Goal: Find specific page/section: Find specific page/section

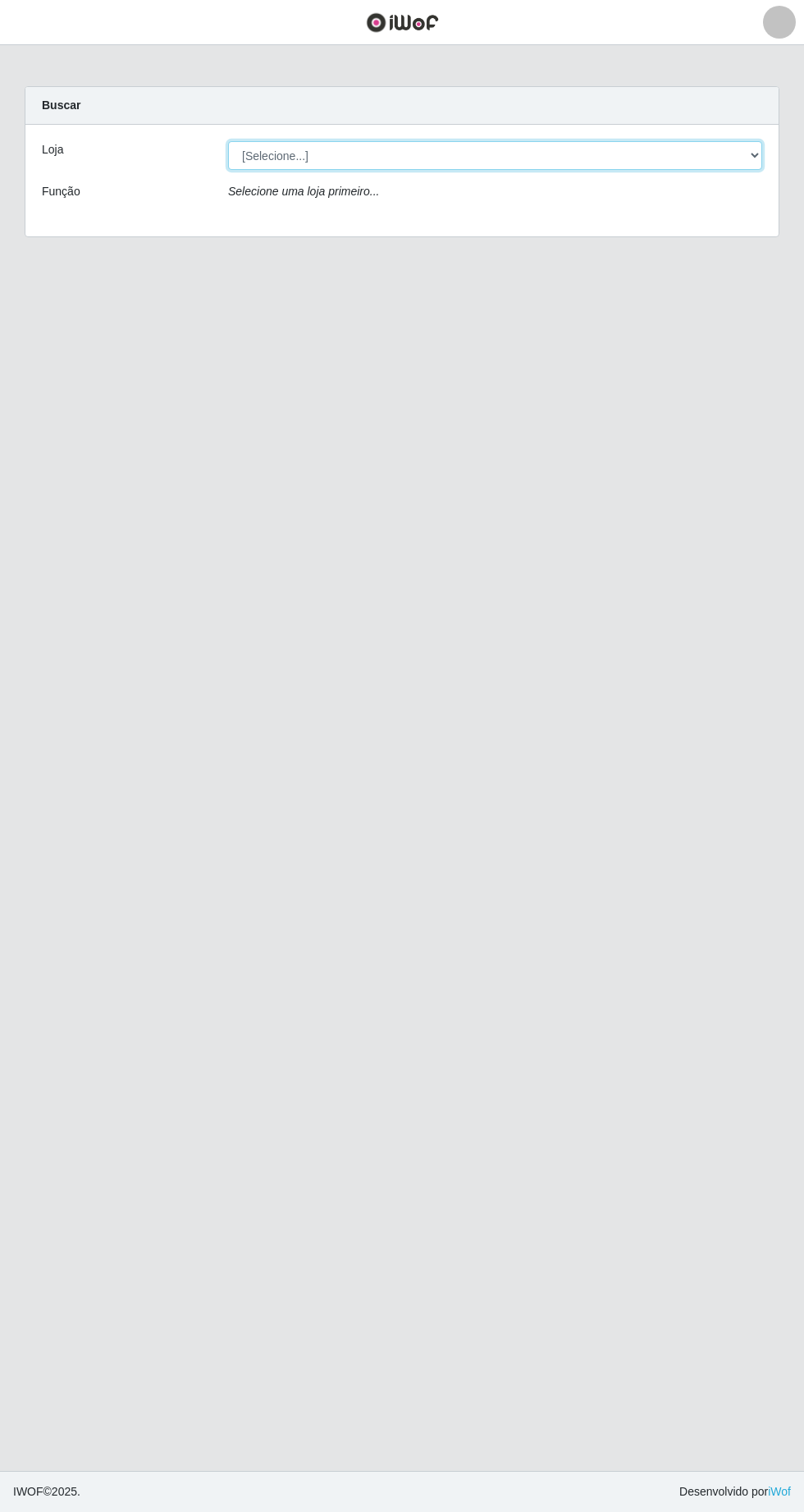
click at [364, 150] on select "[Selecione...] Sempre Tem - Jardim Limoeiro" at bounding box center [495, 156] width 534 height 28
select select "508"
click at [228, 142] on select "[Selecione...] Sempre Tem - Jardim Limoeiro" at bounding box center [495, 156] width 534 height 28
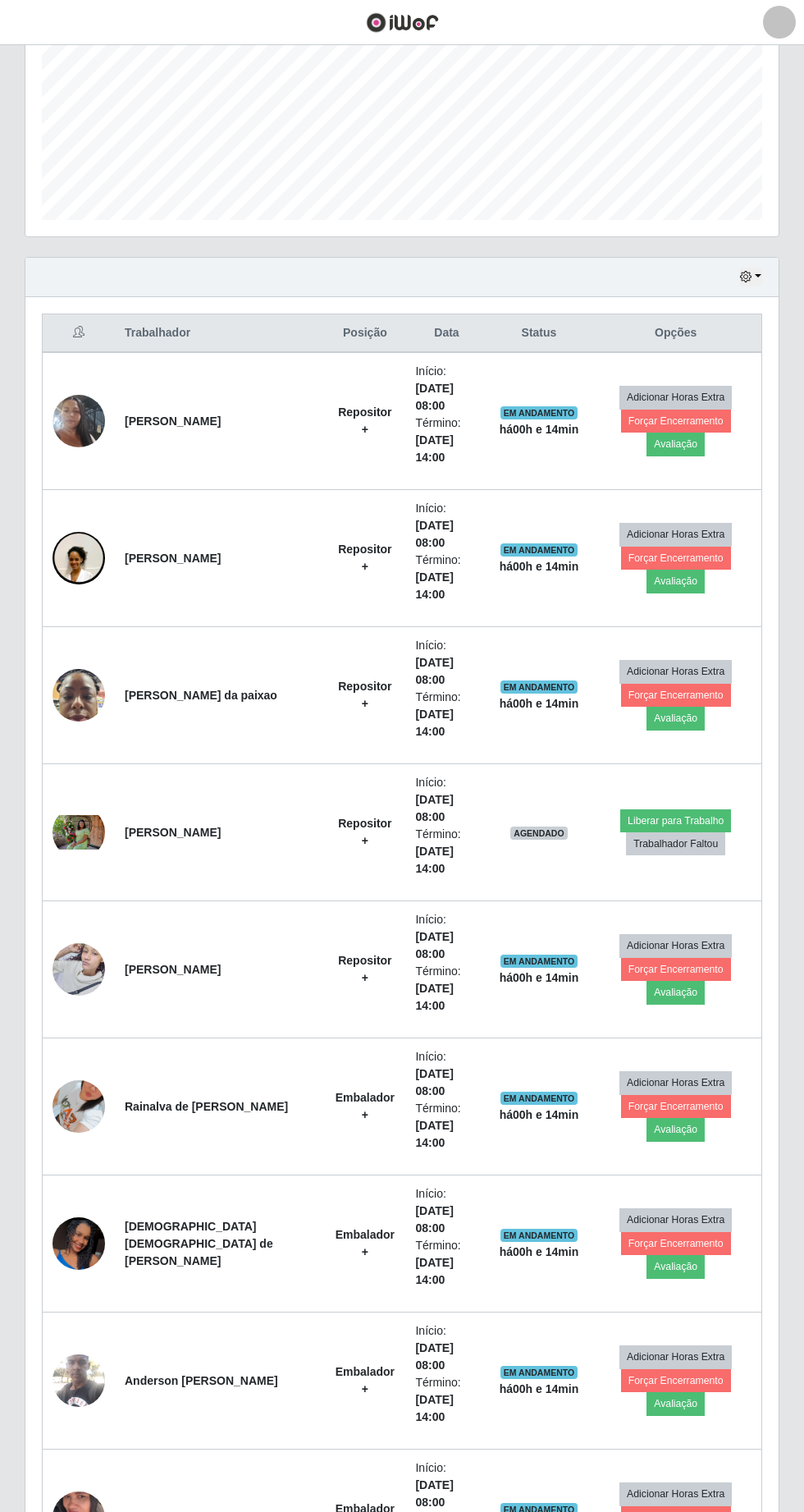
scroll to position [371, 0]
